Goal: Navigation & Orientation: Find specific page/section

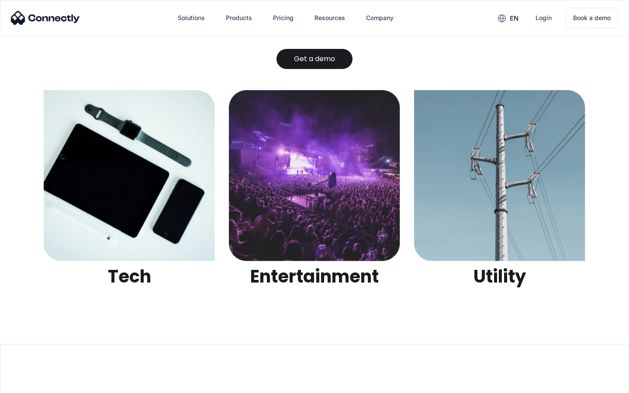
scroll to position [2756, 0]
